Goal: Information Seeking & Learning: Learn about a topic

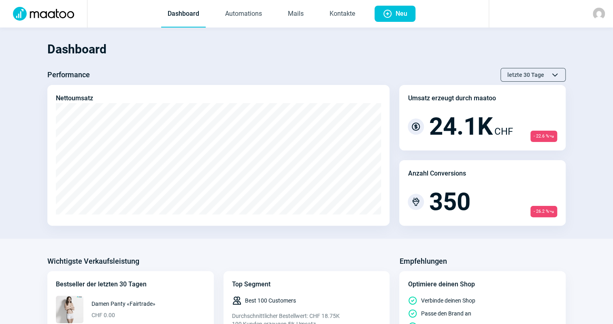
click at [180, 30] on section "Dashboard Performance letzte 30 Tage ChevronUp icon ChevronDown icon Nettoumsat…" at bounding box center [306, 133] width 613 height 211
click at [230, 18] on link "Automations" at bounding box center [244, 14] width 50 height 27
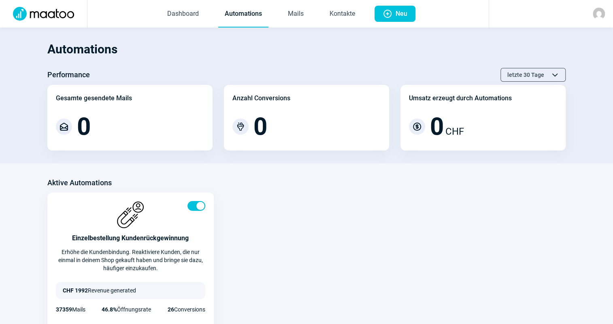
click at [307, 12] on link "Mails" at bounding box center [295, 14] width 29 height 27
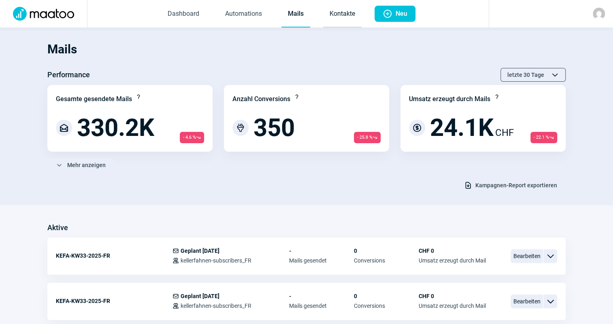
click at [336, 17] on link "Kontakte" at bounding box center [342, 14] width 38 height 27
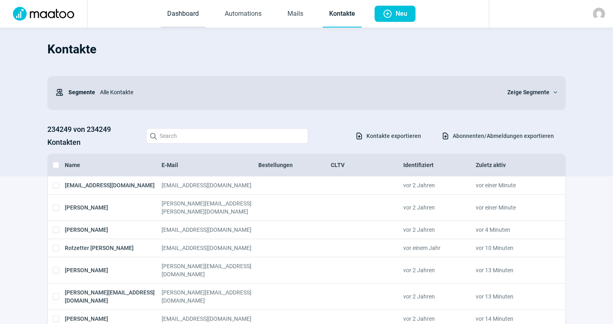
click at [194, 12] on link "Dashboard" at bounding box center [183, 14] width 45 height 27
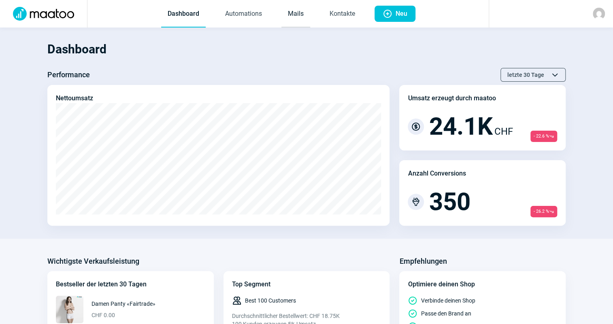
click at [304, 11] on link "Mails" at bounding box center [295, 14] width 29 height 27
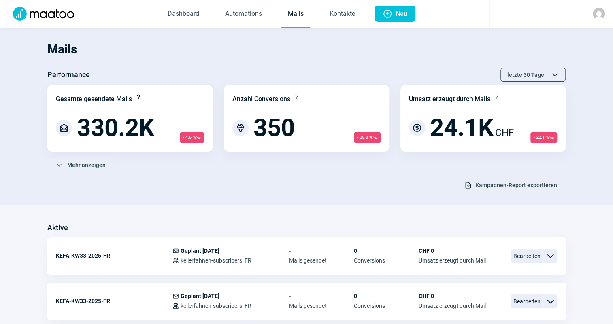
click at [507, 185] on span "Kampagnen-Report exportieren" at bounding box center [516, 185] width 82 height 13
click at [194, 166] on div "ChevronDown icon Mehr anzeigen" at bounding box center [306, 165] width 518 height 14
click at [92, 163] on span "Mehr anzeigen" at bounding box center [86, 165] width 38 height 13
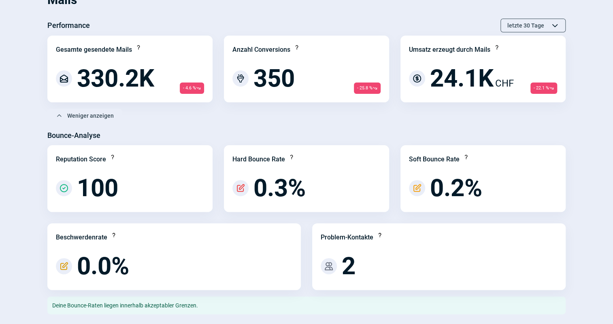
scroll to position [36, 0]
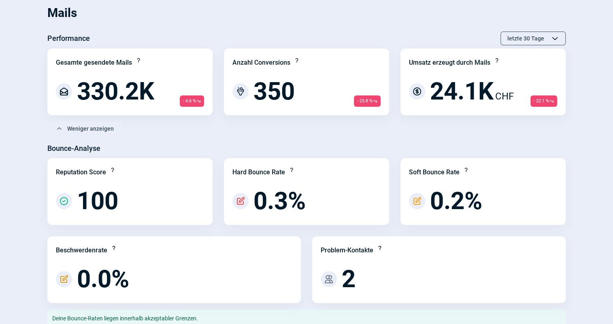
click at [198, 144] on div "Bounce-Analyse" at bounding box center [306, 148] width 518 height 13
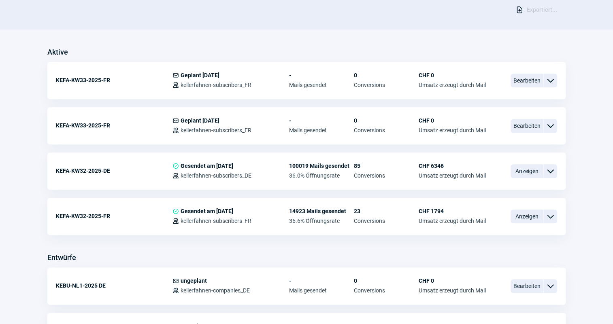
scroll to position [368, 0]
click at [528, 217] on span "Anzeigen" at bounding box center [527, 216] width 32 height 14
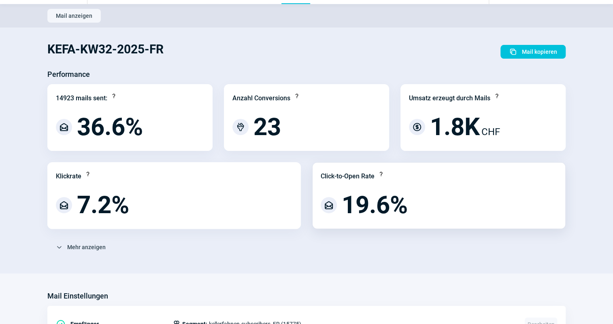
scroll to position [36, 0]
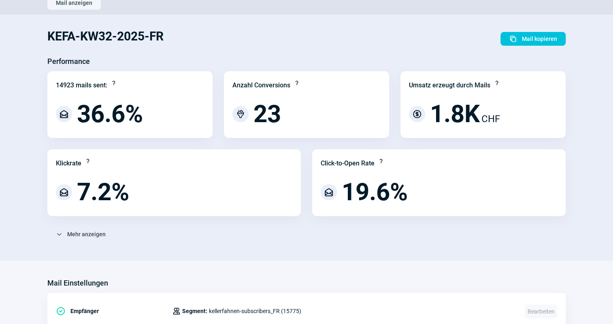
click at [345, 233] on div "ChevronDown icon Mehr anzeigen" at bounding box center [306, 235] width 518 height 14
click at [65, 235] on span "ChevronDown icon Mehr anzeigen" at bounding box center [81, 234] width 50 height 13
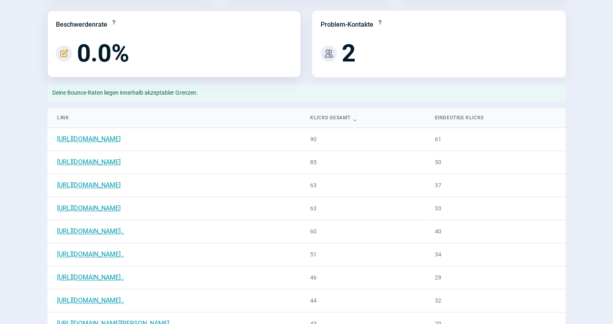
scroll to position [405, 0]
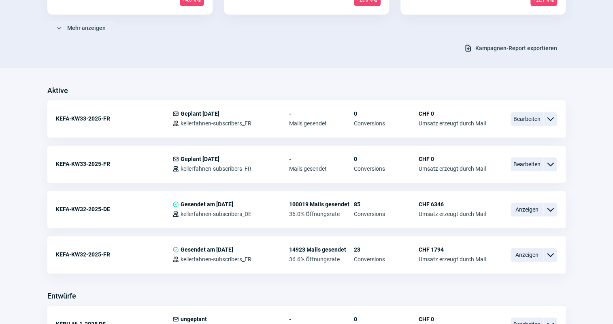
scroll to position [184, 0]
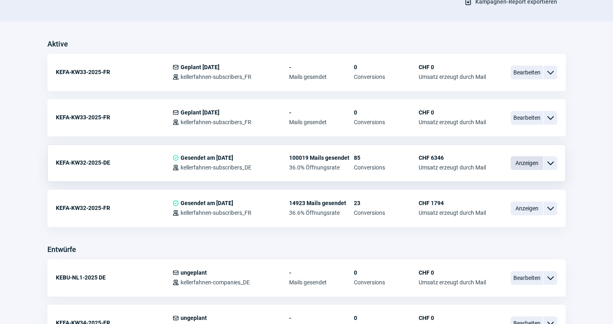
click at [539, 166] on span "Anzeigen" at bounding box center [527, 163] width 32 height 14
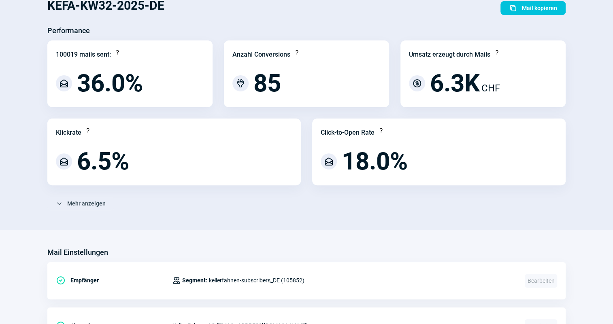
scroll to position [73, 0]
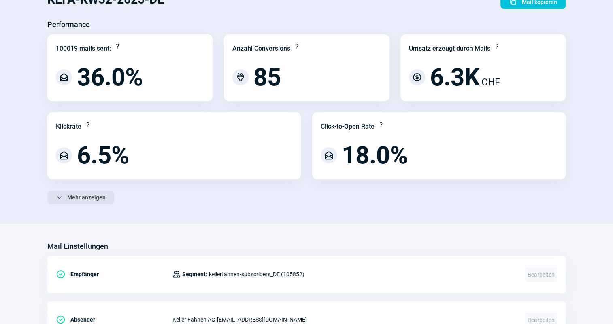
click at [67, 197] on span "Mehr anzeigen" at bounding box center [86, 197] width 38 height 13
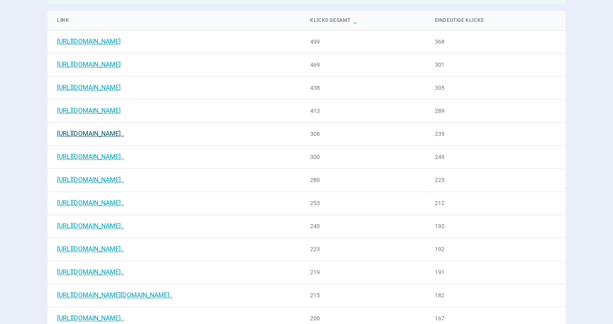
scroll to position [478, 0]
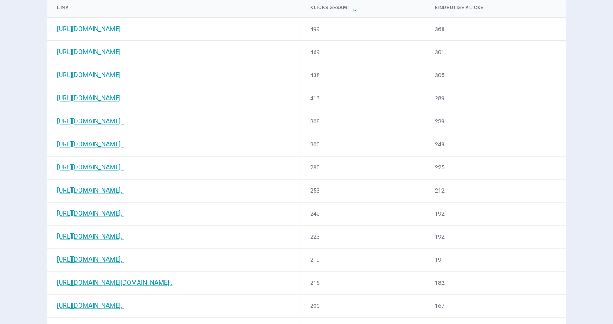
drag, startPoint x: 186, startPoint y: 119, endPoint x: 290, endPoint y: 126, distance: 103.9
click at [277, 120] on td "[URL][DOMAIN_NAME].." at bounding box center [173, 121] width 253 height 23
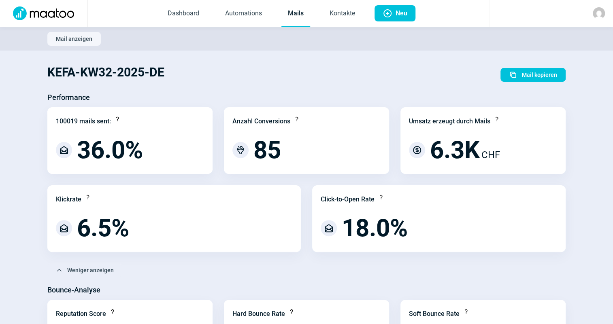
scroll to position [0, 0]
click at [341, 26] on link "Kontakte" at bounding box center [342, 14] width 38 height 27
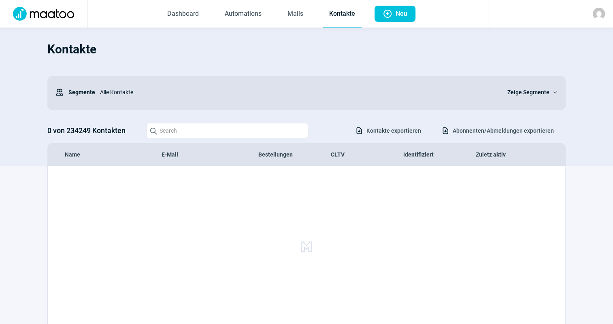
scroll to position [36, 0]
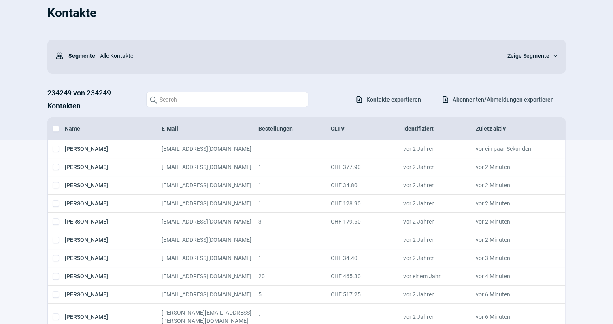
click at [480, 99] on span "Abonnenten/Abmeldungen exportieren" at bounding box center [503, 99] width 101 height 13
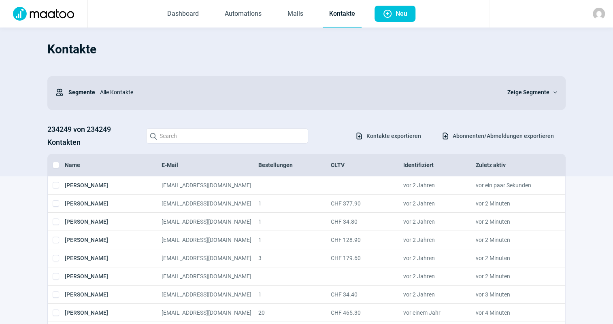
scroll to position [0, 0]
click at [294, 18] on link "Mails" at bounding box center [295, 14] width 29 height 27
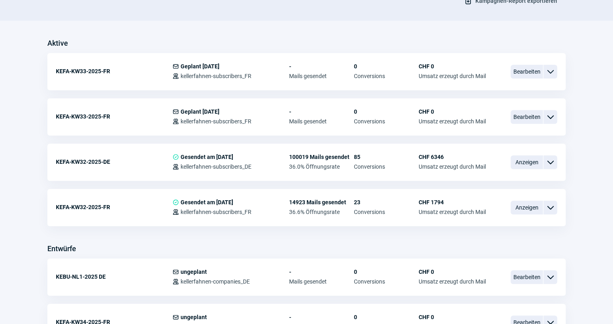
scroll to position [184, 0]
click at [522, 161] on span "Anzeigen" at bounding box center [527, 163] width 32 height 14
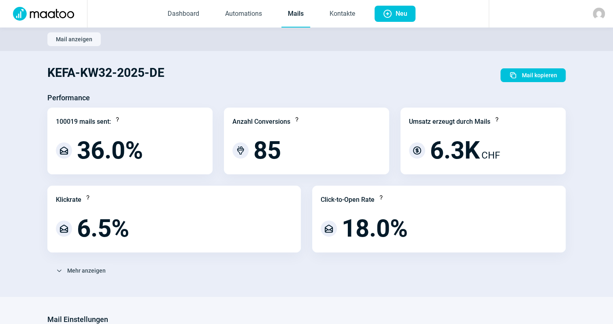
scroll to position [36, 0]
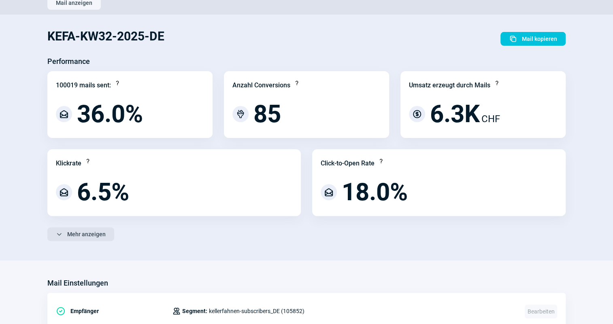
click at [96, 235] on span "Mehr anzeigen" at bounding box center [86, 234] width 38 height 13
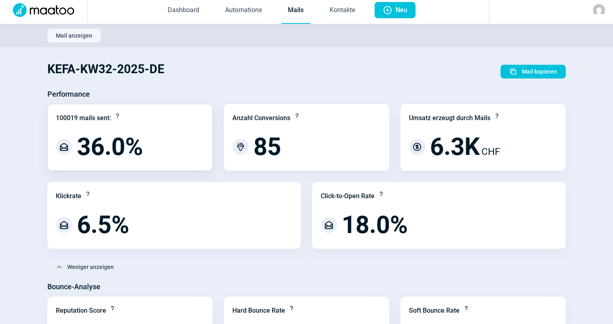
scroll to position [0, 0]
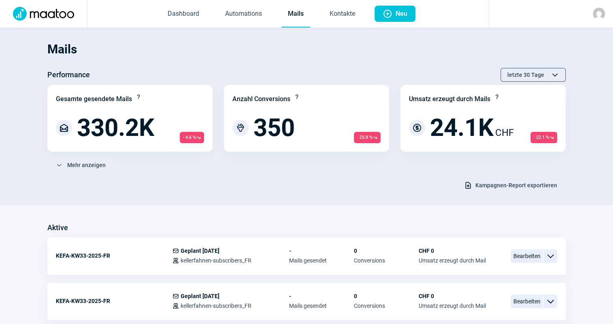
scroll to position [184, 0]
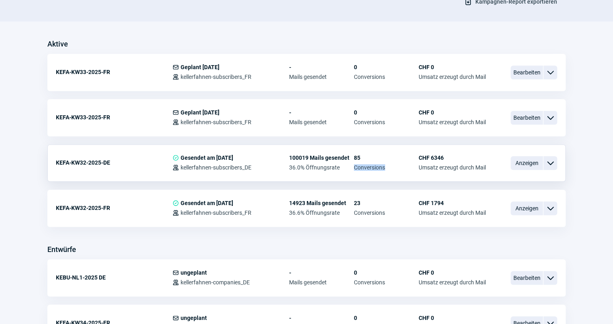
drag, startPoint x: 391, startPoint y: 166, endPoint x: 354, endPoint y: 168, distance: 36.5
click at [354, 168] on span "Conversions" at bounding box center [386, 167] width 65 height 6
copy span "Conversions"
click at [514, 163] on span "Anzeigen" at bounding box center [527, 163] width 32 height 14
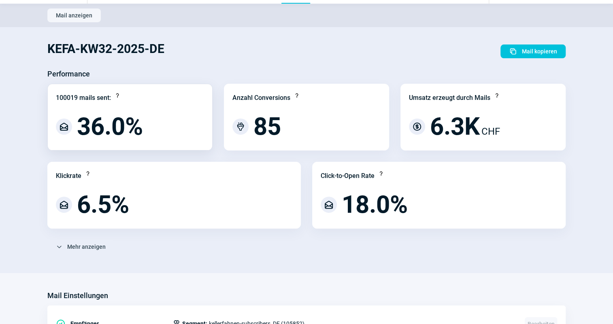
scroll to position [36, 0]
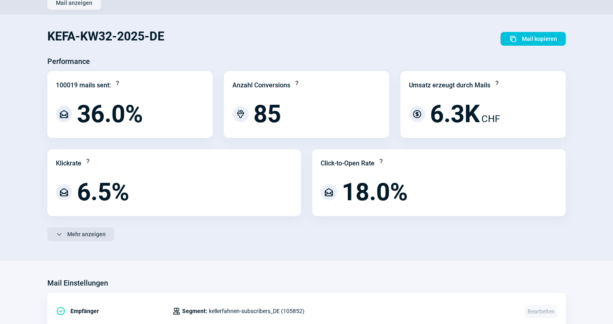
click at [95, 234] on span "Mehr anzeigen" at bounding box center [86, 234] width 38 height 13
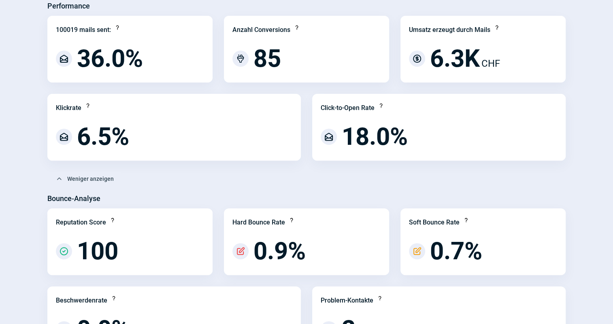
scroll to position [0, 0]
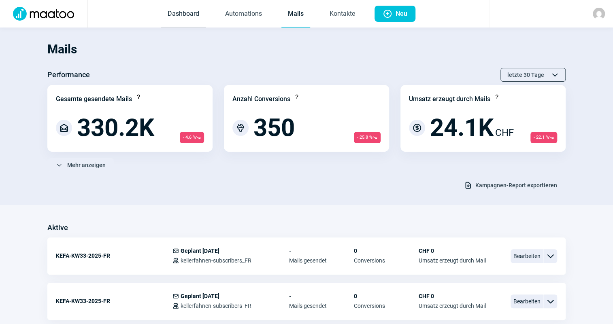
scroll to position [184, 0]
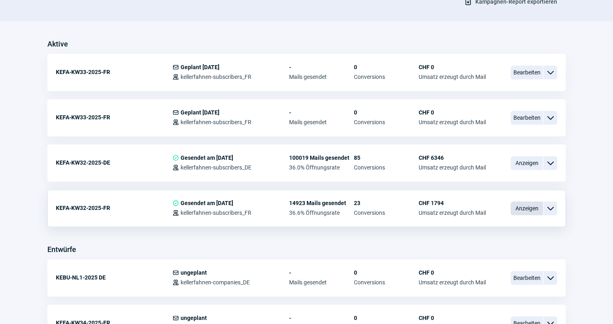
click at [529, 206] on span "Anzeigen" at bounding box center [527, 209] width 32 height 14
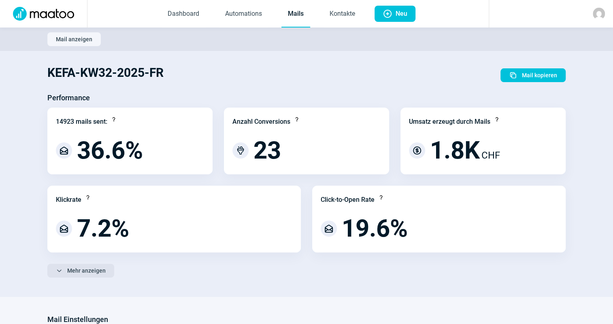
click at [77, 273] on span "Mehr anzeigen" at bounding box center [86, 270] width 38 height 13
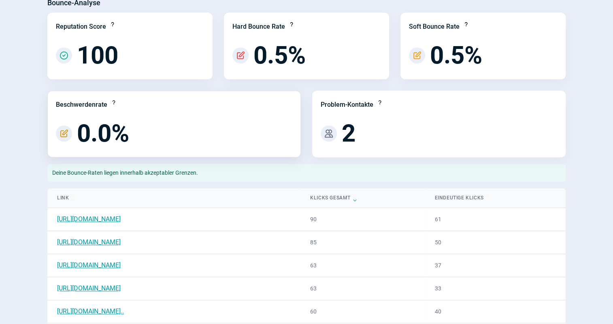
scroll to position [294, 0]
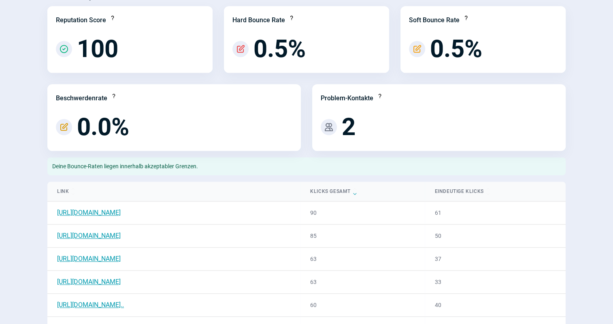
click at [213, 167] on div "Deine Bounce-Raten liegen innerhalb akzeptabler Grenzen." at bounding box center [306, 167] width 518 height 18
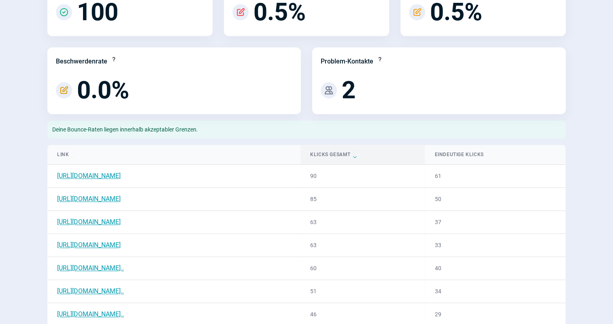
click at [357, 158] on span "ChevronDown icon" at bounding box center [354, 157] width 5 height 5
click at [406, 150] on div "Klicks gesamt ChevronUp icon ChevronDown icon" at bounding box center [362, 155] width 105 height 10
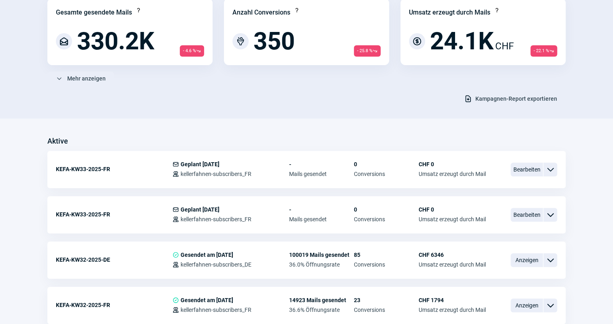
scroll to position [110, 0]
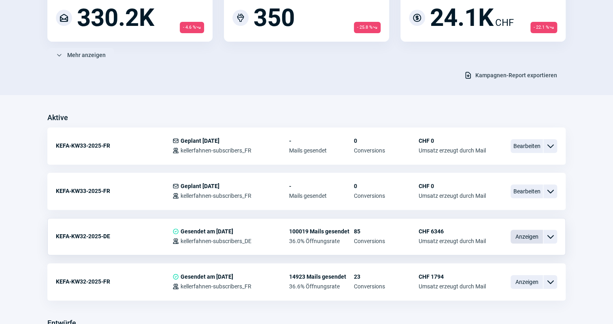
click at [524, 237] on span "Anzeigen" at bounding box center [527, 237] width 32 height 14
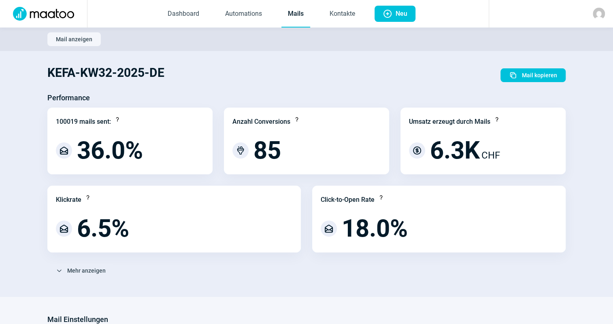
click at [286, 19] on link "Mails" at bounding box center [295, 14] width 29 height 27
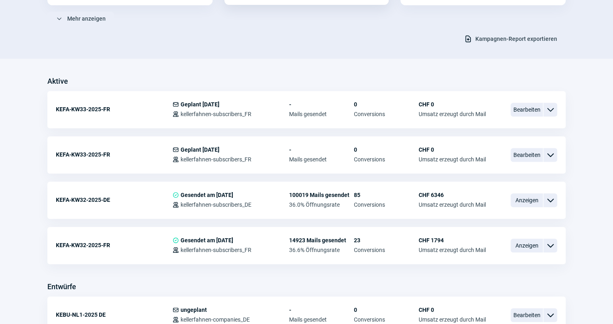
scroll to position [147, 0]
click at [534, 200] on span "Anzeigen" at bounding box center [527, 200] width 32 height 14
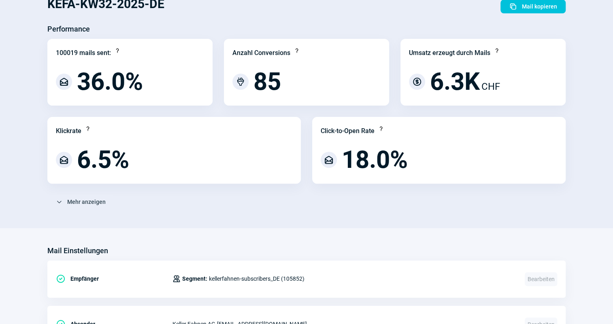
scroll to position [73, 0]
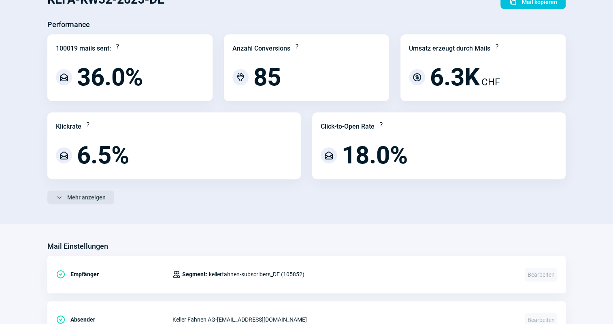
click at [79, 196] on span "Mehr anzeigen" at bounding box center [86, 197] width 38 height 13
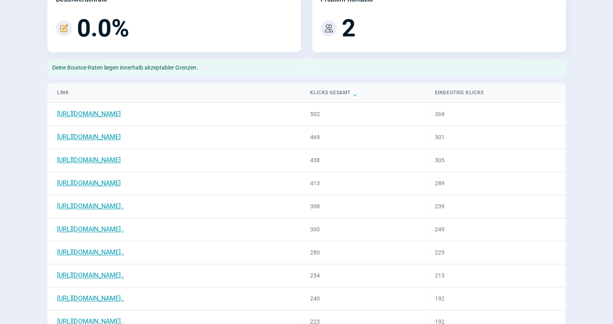
scroll to position [405, 0]
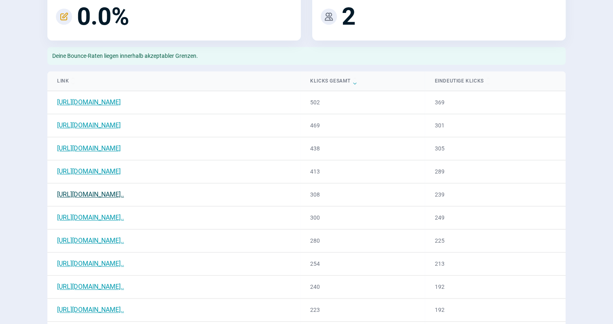
click at [124, 194] on link "[URL][DOMAIN_NAME].." at bounding box center [90, 195] width 67 height 8
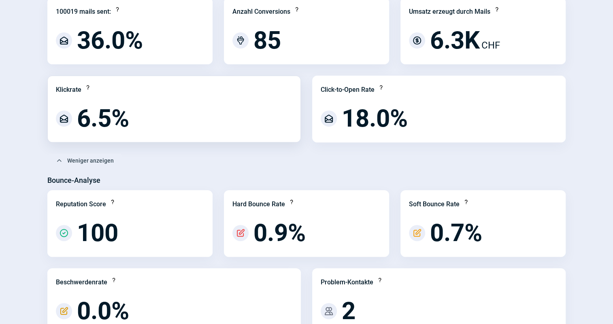
scroll to position [0, 0]
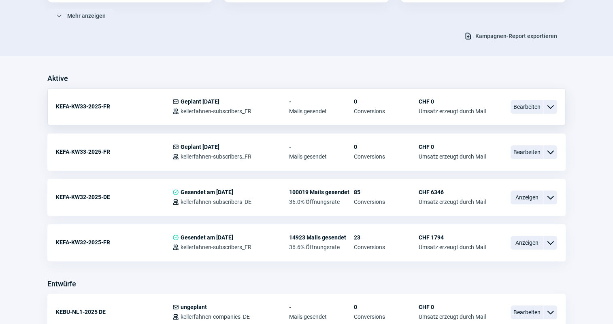
scroll to position [147, 0]
